Goal: Information Seeking & Learning: Learn about a topic

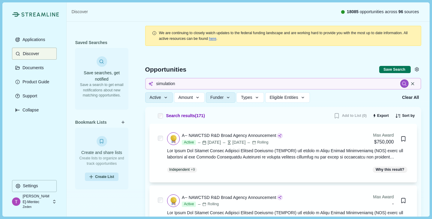
scroll to position [1815, 0]
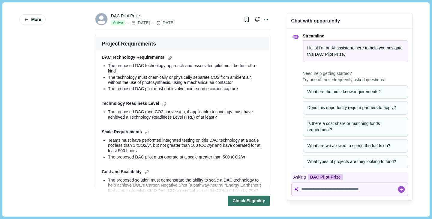
scroll to position [299, 0]
click at [167, 60] on div at bounding box center [170, 58] width 6 height 6
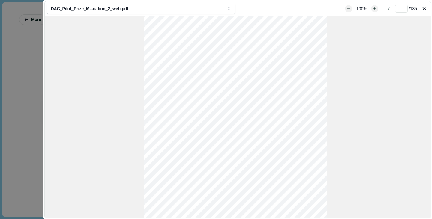
scroll to position [2923, 0]
type input "**"
click at [426, 8] on button "Close" at bounding box center [425, 8] width 8 height 8
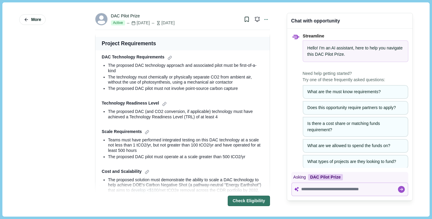
click at [56, 159] on div "More" at bounding box center [48, 110] width 59 height 206
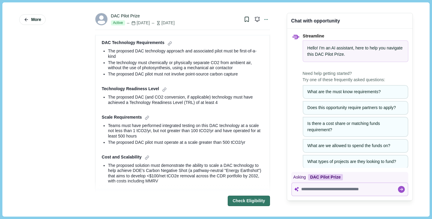
scroll to position [314, 0]
click at [188, 136] on div "Teams must have performed integrated testing on this DAC technology at a scale …" at bounding box center [185, 131] width 155 height 16
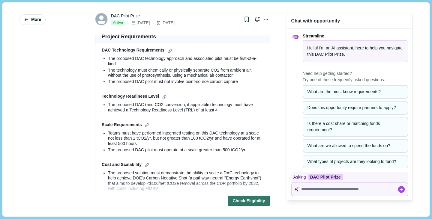
scroll to position [306, 0]
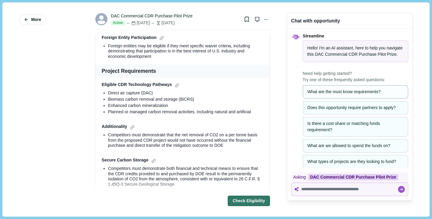
scroll to position [20, 0]
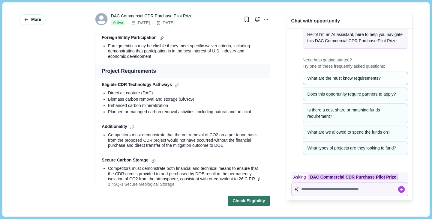
click at [327, 77] on div "What are the must know requirements?" at bounding box center [356, 78] width 96 height 6
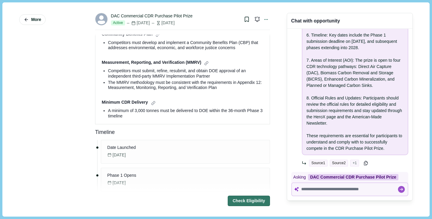
scroll to position [538, 0]
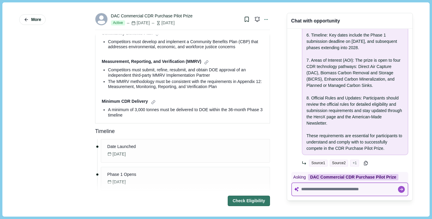
click at [294, 189] on icon at bounding box center [296, 189] width 5 height 5
click at [305, 189] on textarea at bounding box center [349, 189] width 96 height 5
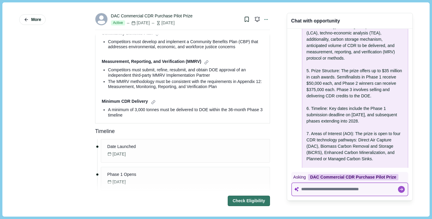
scroll to position [357, 0]
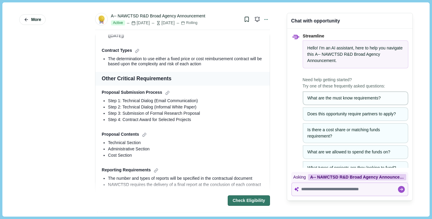
click at [331, 99] on div "What are the must know requirements?" at bounding box center [356, 98] width 96 height 6
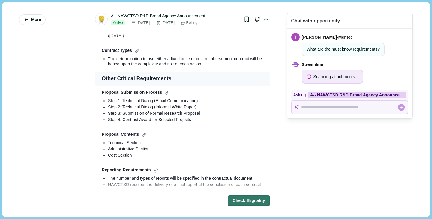
scroll to position [397, 0]
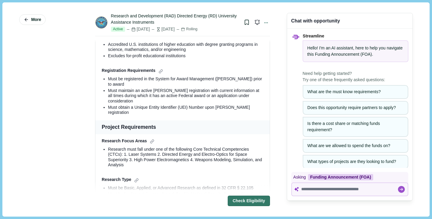
scroll to position [134, 0]
click at [338, 92] on div "What are the must know requirements?" at bounding box center [356, 92] width 96 height 6
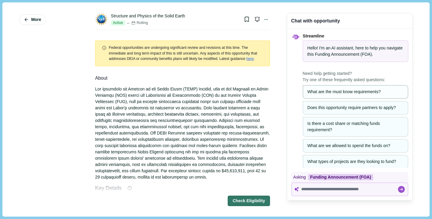
click at [343, 96] on button "What are the must know requirements?" at bounding box center [356, 92] width 106 height 14
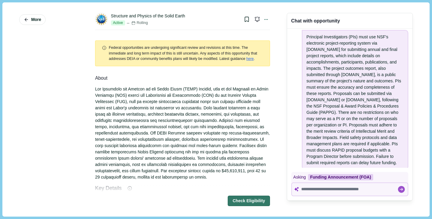
scroll to position [46, 0]
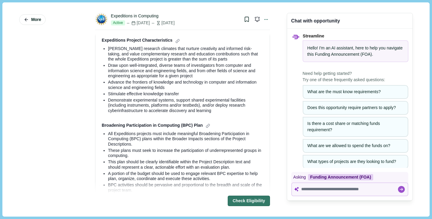
scroll to position [274, 0]
click at [57, 78] on div "More" at bounding box center [48, 110] width 59 height 206
click at [330, 93] on div "What are the must know requirements?" at bounding box center [356, 92] width 96 height 6
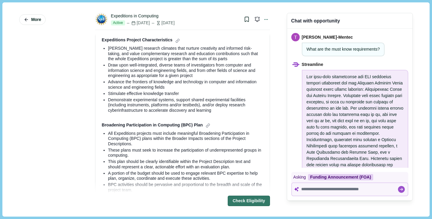
scroll to position [84, 0]
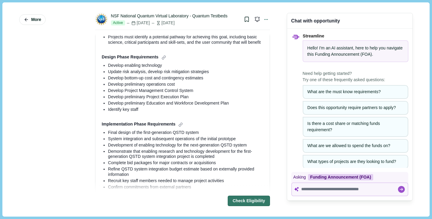
scroll to position [370, 0]
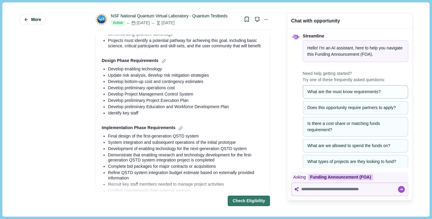
click at [303, 93] on button "What are the must know requirements?" at bounding box center [356, 92] width 106 height 14
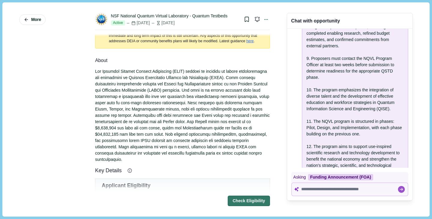
scroll to position [0, 0]
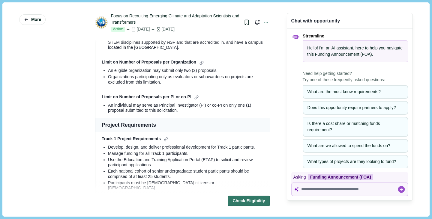
scroll to position [262, 0]
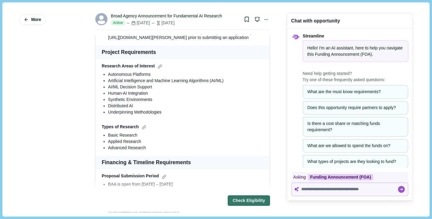
scroll to position [277, 0]
click at [320, 92] on div "What are the must know requirements?" at bounding box center [356, 92] width 96 height 6
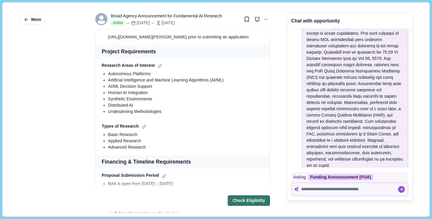
scroll to position [69, 0]
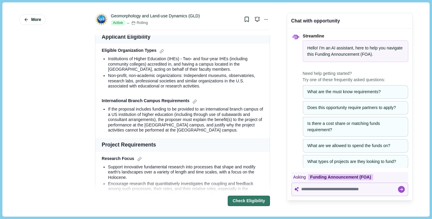
scroll to position [173, 0]
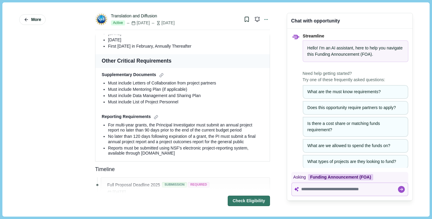
scroll to position [451, 0]
